Goal: Complete application form

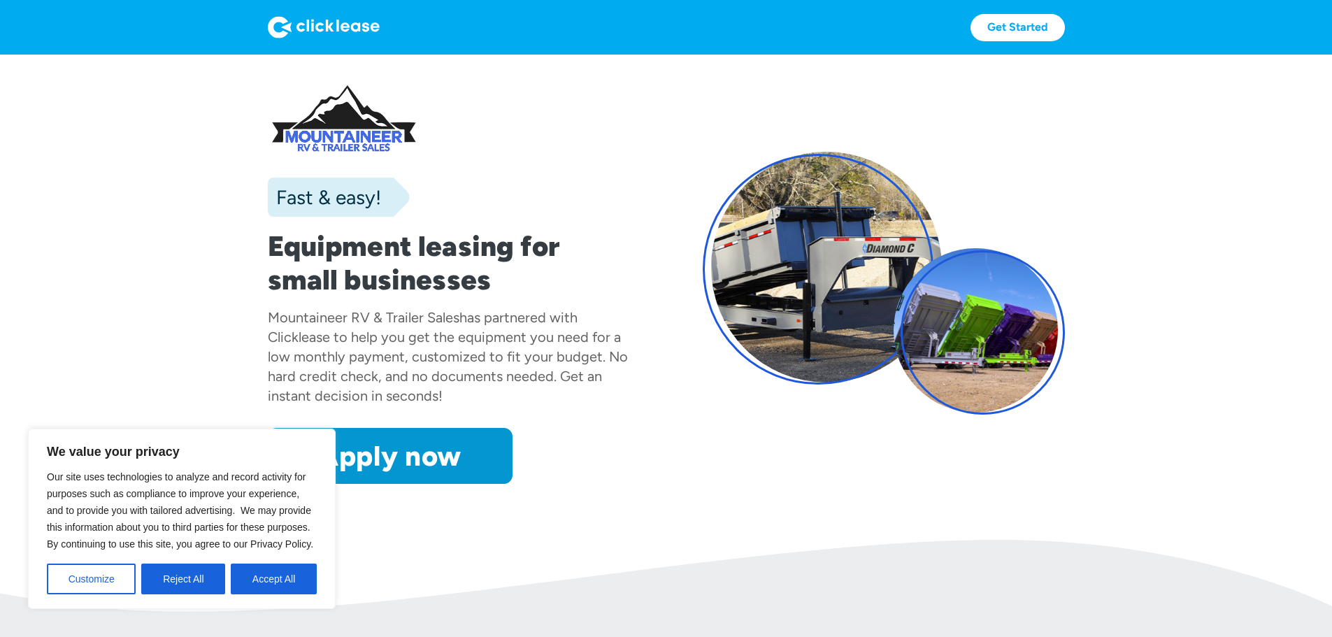
click at [264, 585] on button "Accept All" at bounding box center [274, 579] width 86 height 31
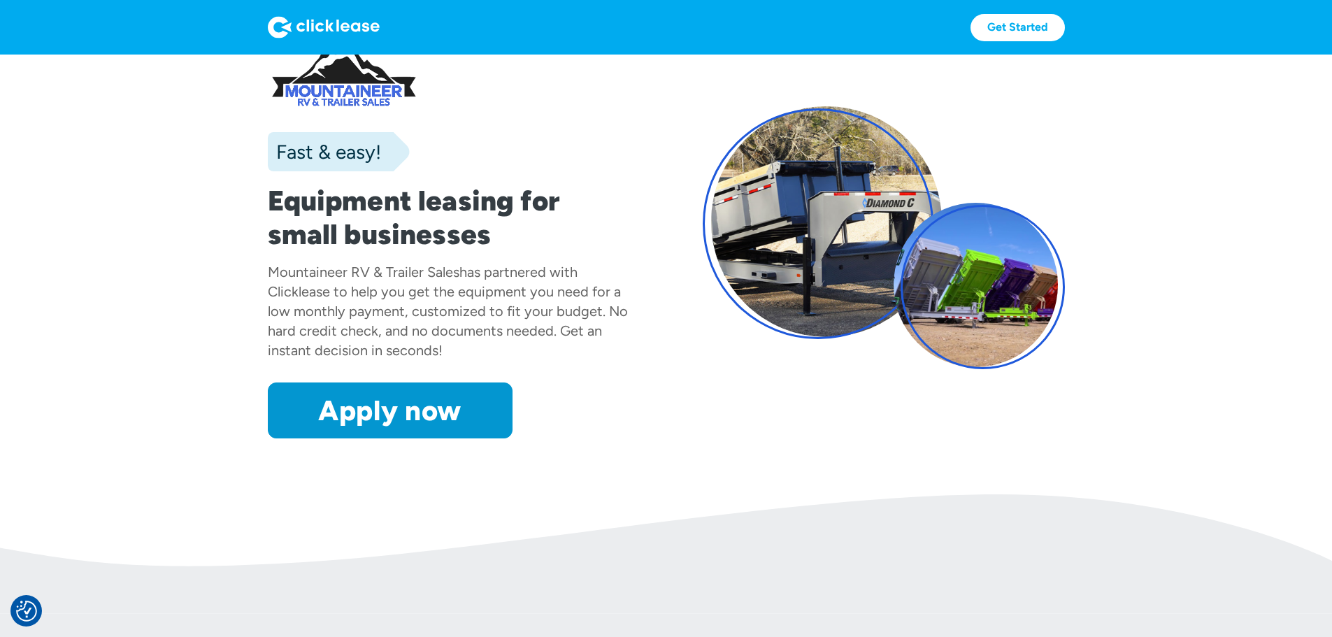
scroll to position [35, 0]
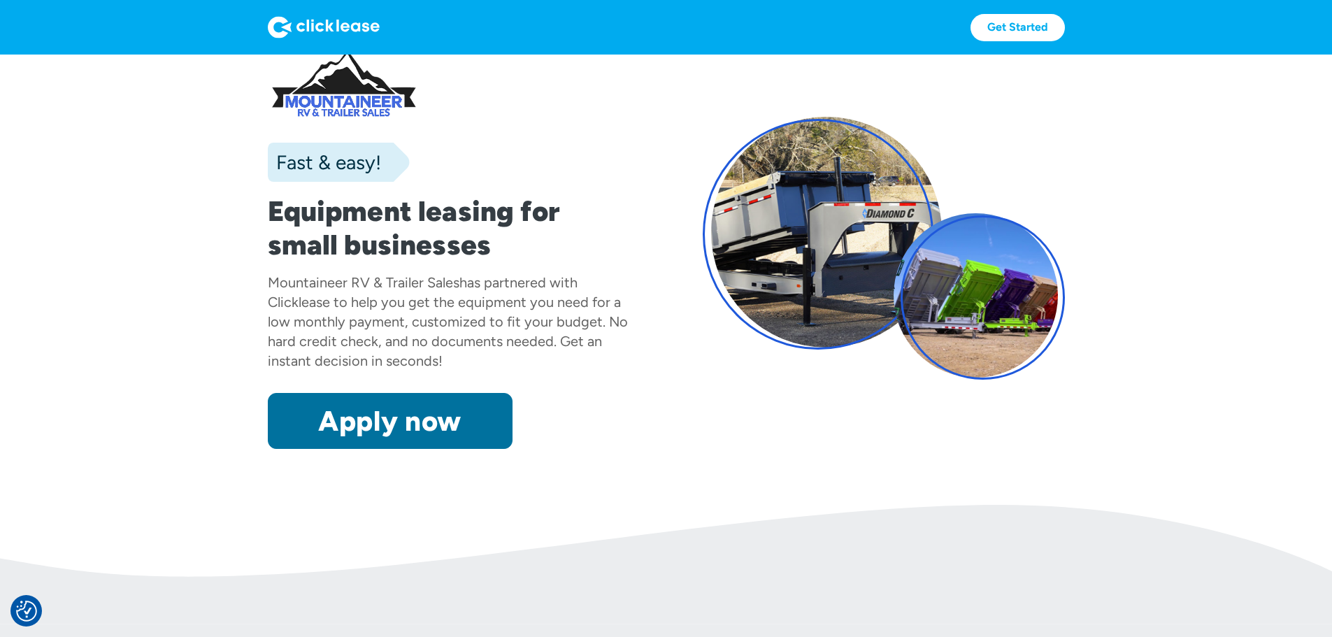
click at [283, 449] on link "Apply now" at bounding box center [390, 421] width 245 height 56
